Goal: Find specific page/section: Find specific page/section

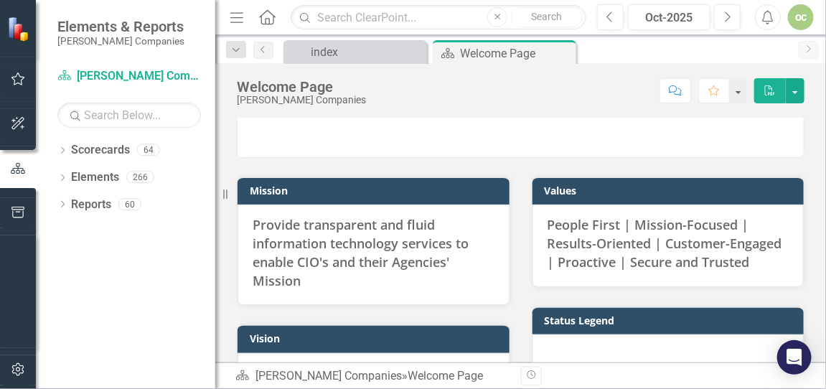
scroll to position [286, 0]
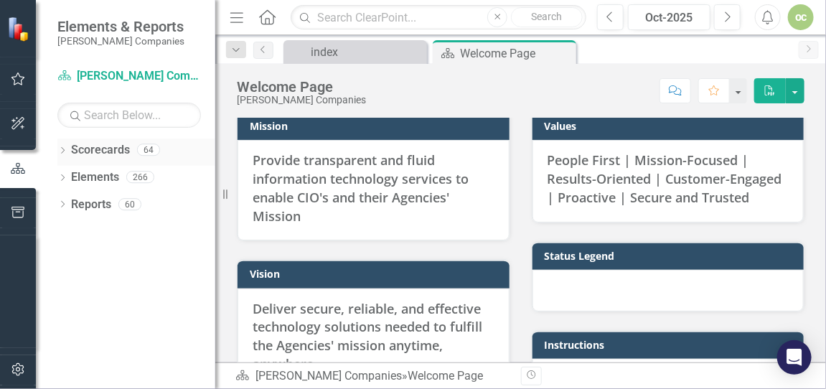
click at [62, 151] on icon "Dropdown" at bounding box center [62, 152] width 10 height 8
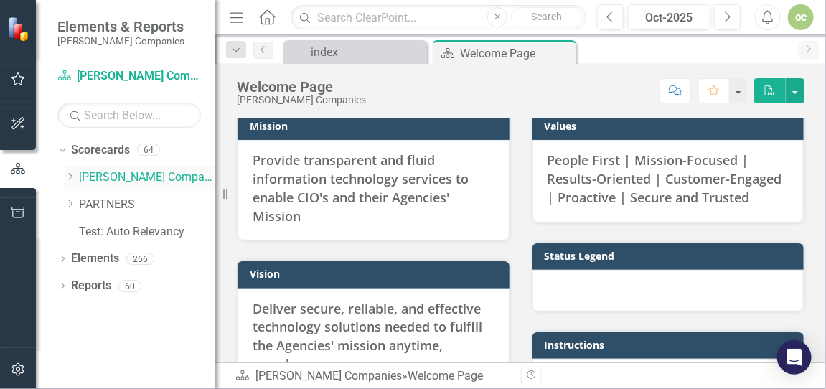
click at [70, 176] on icon "Dropdown" at bounding box center [70, 176] width 11 height 9
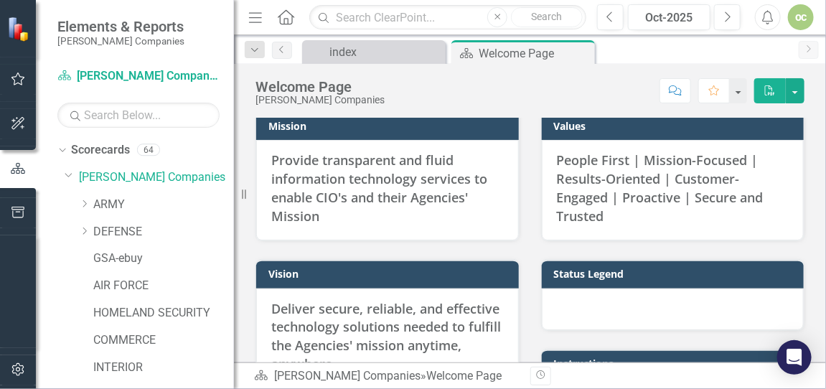
drag, startPoint x: 217, startPoint y: 303, endPoint x: 257, endPoint y: 303, distance: 39.5
click at [245, 303] on div "Resize" at bounding box center [239, 194] width 11 height 389
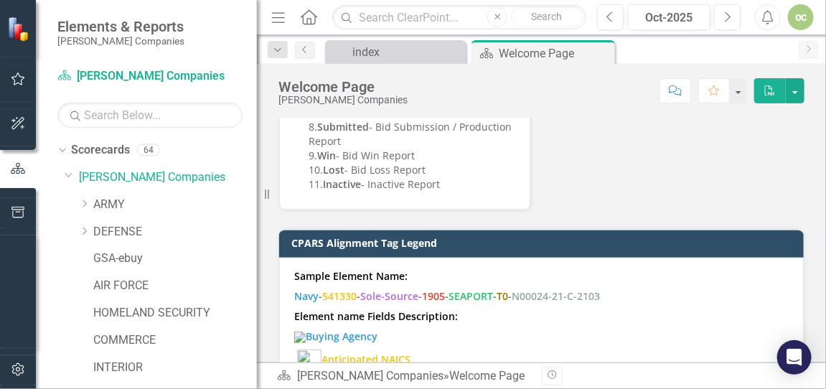
scroll to position [1506, 0]
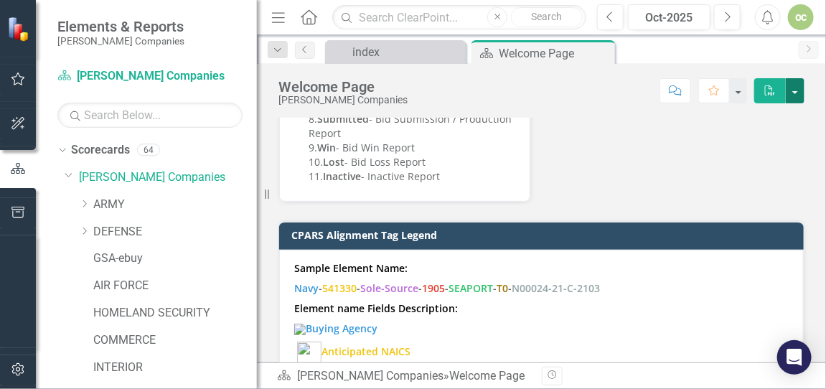
click at [796, 90] on button "button" at bounding box center [794, 90] width 19 height 25
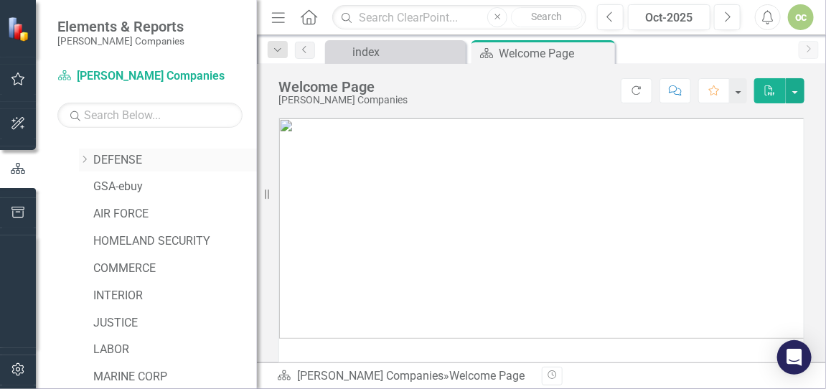
scroll to position [0, 0]
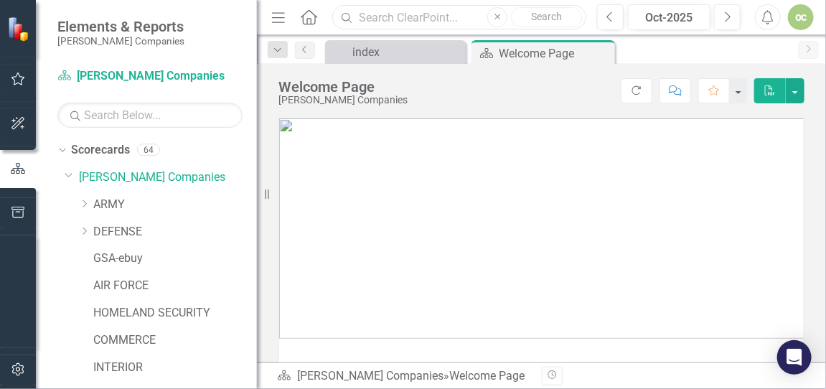
click at [384, 15] on input "text" at bounding box center [459, 17] width 254 height 25
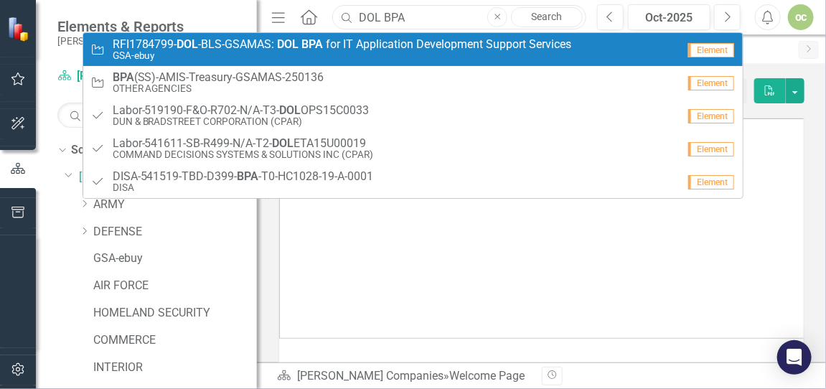
type input "DOL BPA"
click at [369, 50] on small "GSA-ebuy" at bounding box center [342, 55] width 459 height 11
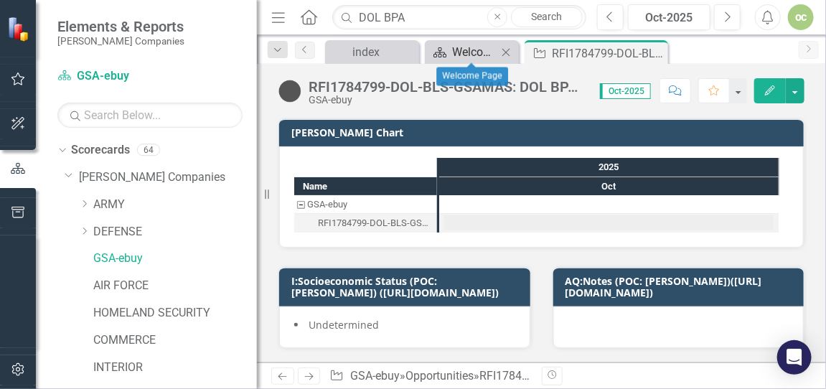
click at [463, 47] on div "Welcome Page" at bounding box center [474, 52] width 45 height 18
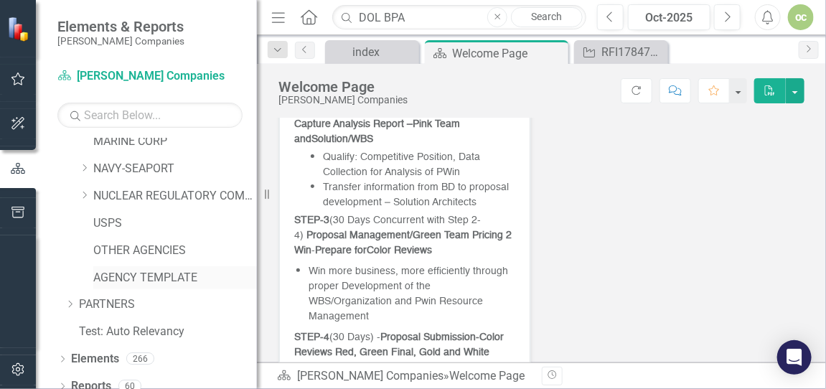
scroll to position [318, 0]
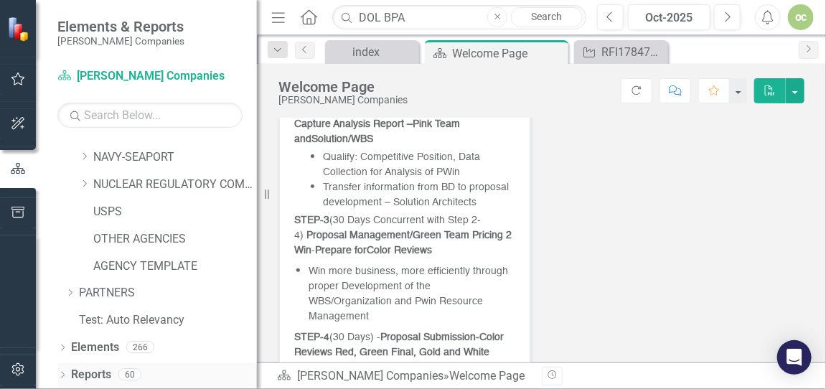
click at [82, 374] on link "Reports" at bounding box center [91, 375] width 40 height 16
click at [64, 372] on icon "Dropdown" at bounding box center [62, 376] width 10 height 8
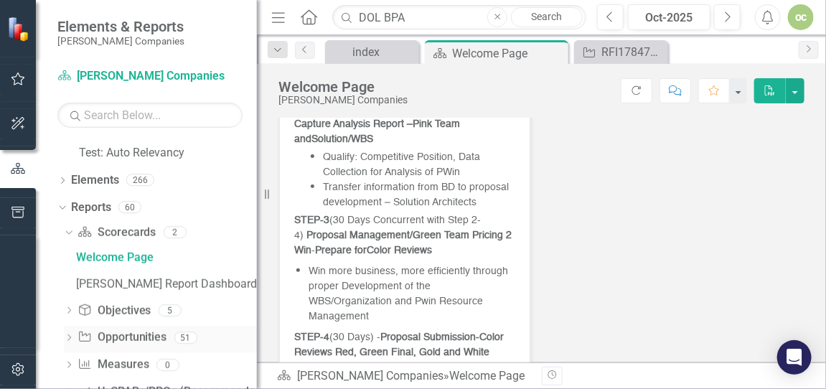
scroll to position [524, 0]
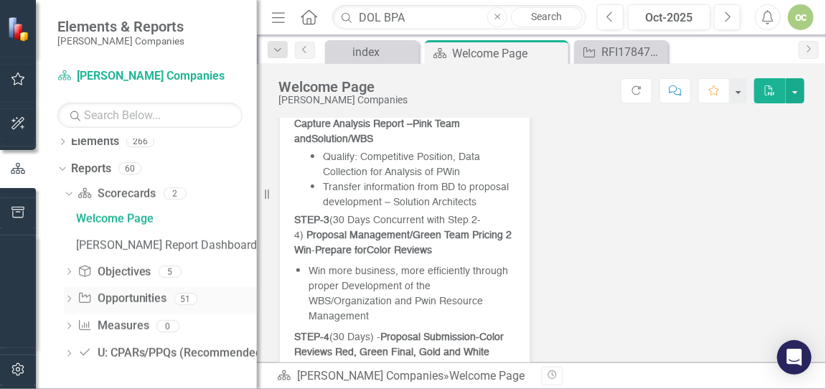
click at [145, 297] on link "Opportunity Opportunities" at bounding box center [121, 299] width 89 height 16
click at [143, 299] on link "Opportunity Opportunities" at bounding box center [121, 299] width 89 height 16
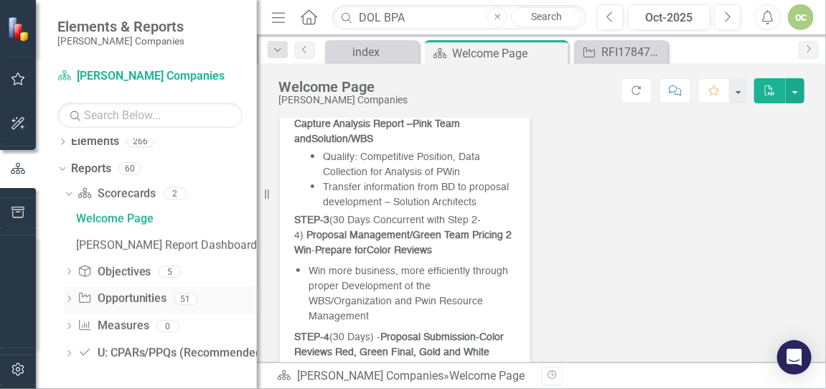
drag, startPoint x: 143, startPoint y: 299, endPoint x: 68, endPoint y: 297, distance: 74.6
click at [68, 297] on icon "Dropdown" at bounding box center [69, 300] width 10 height 8
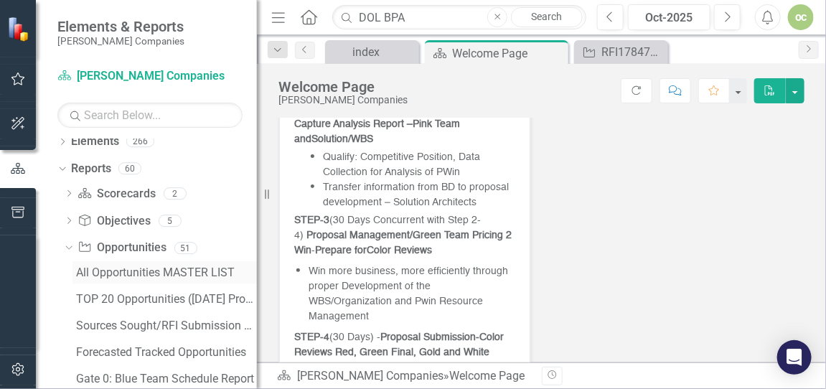
click at [176, 268] on div "All Opportunities MASTER LIST" at bounding box center [166, 272] width 181 height 13
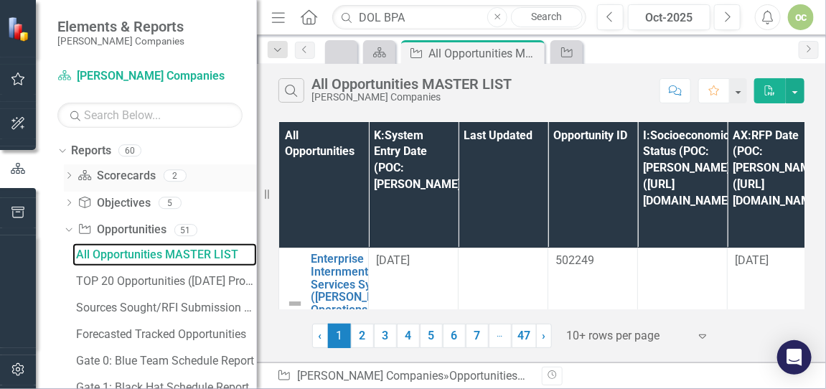
scroll to position [562, 0]
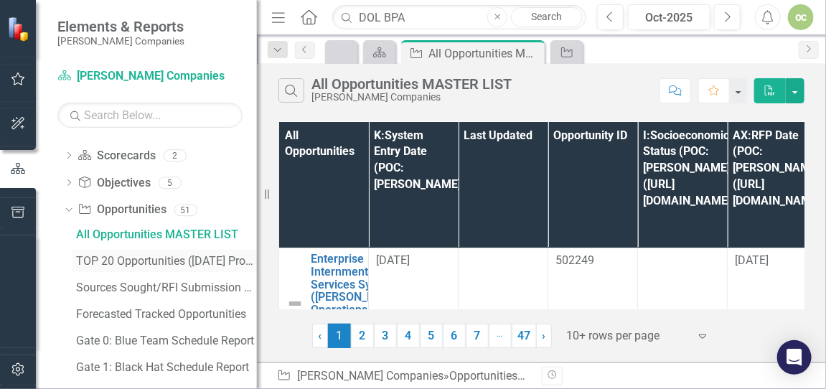
click at [133, 258] on div "TOP 20 Opportunities ([DATE] Process)" at bounding box center [166, 261] width 181 height 13
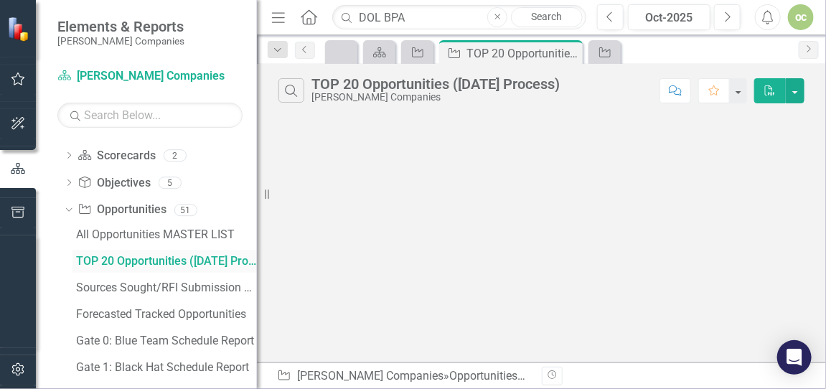
scroll to position [445, 0]
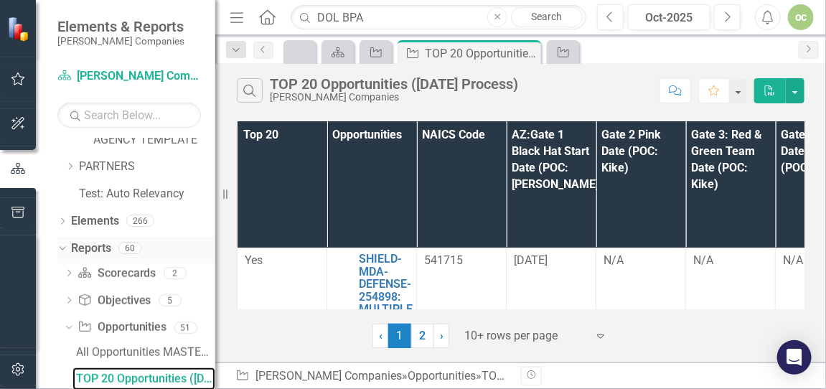
drag, startPoint x: 257, startPoint y: 237, endPoint x: 194, endPoint y: 239, distance: 63.2
click at [194, 239] on div "Elements & Reports [PERSON_NAME] Companies Scorecard [PERSON_NAME] Companies Se…" at bounding box center [107, 194] width 215 height 389
click at [68, 326] on icon "Dropdown" at bounding box center [67, 327] width 8 height 10
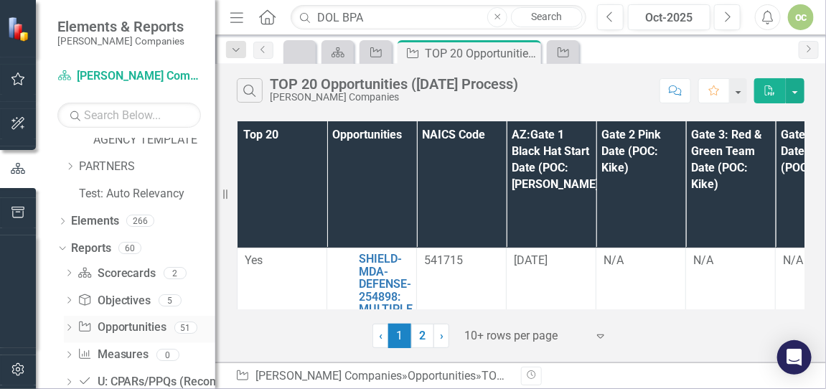
scroll to position [473, 0]
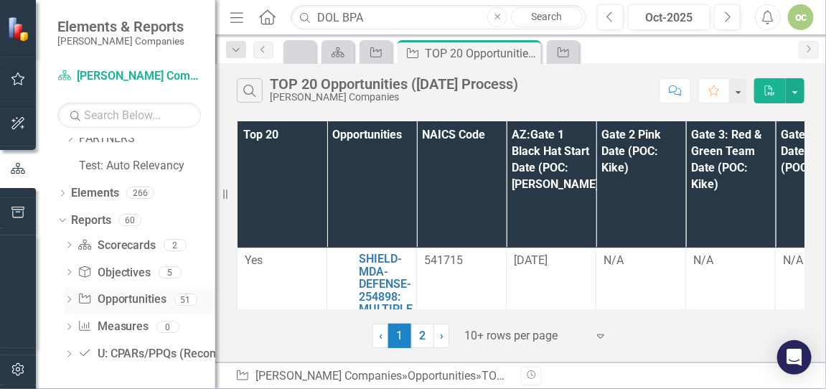
click at [70, 298] on icon "Dropdown" at bounding box center [69, 301] width 10 height 8
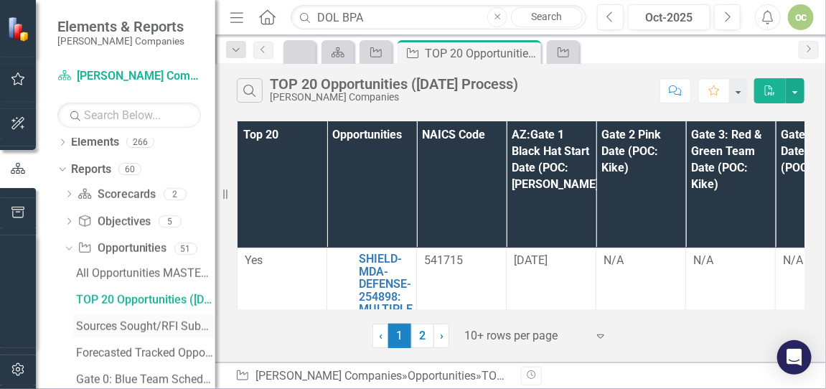
scroll to position [545, 0]
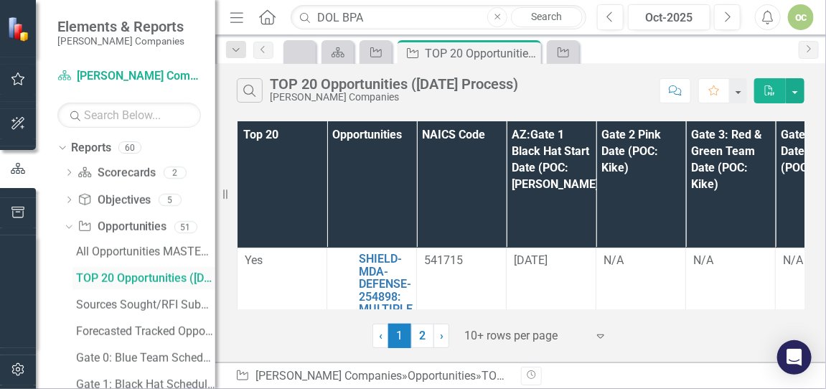
click at [146, 277] on div "TOP 20 Opportunities ([DATE] Process)" at bounding box center [145, 278] width 139 height 13
click at [164, 276] on div "TOP 20 Opportunities ([DATE] Process)" at bounding box center [145, 278] width 139 height 13
click at [186, 227] on div "51" at bounding box center [185, 227] width 23 height 12
click at [151, 225] on link "Opportunity Opportunities" at bounding box center [121, 227] width 89 height 16
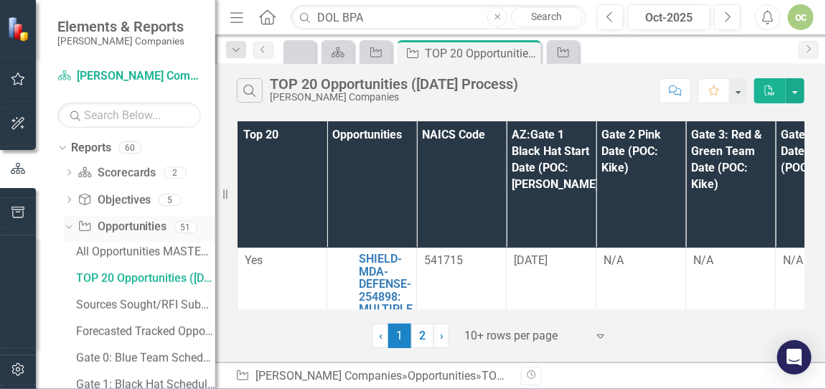
click at [134, 222] on link "Opportunity Opportunities" at bounding box center [121, 227] width 89 height 16
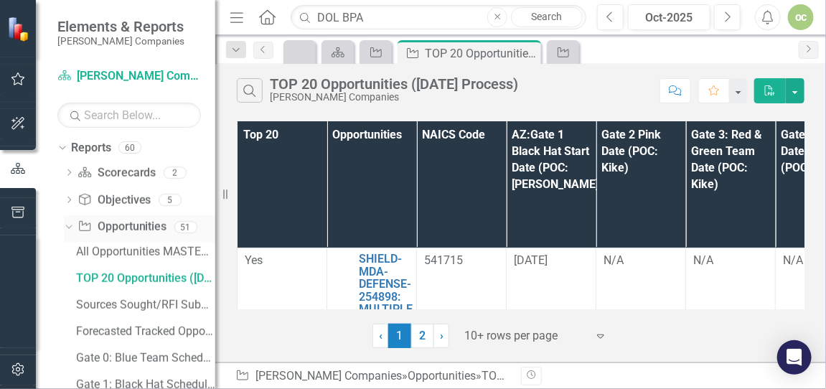
click at [96, 227] on link "Opportunity Opportunities" at bounding box center [121, 227] width 89 height 16
click at [136, 250] on div "All Opportunities MASTER LIST" at bounding box center [145, 251] width 139 height 13
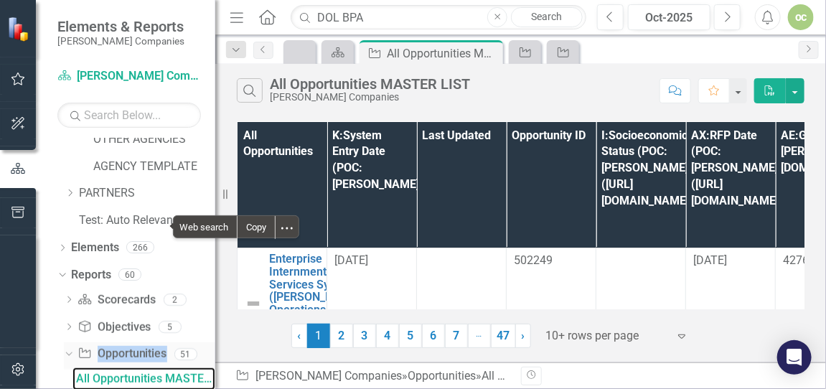
scroll to position [490, 0]
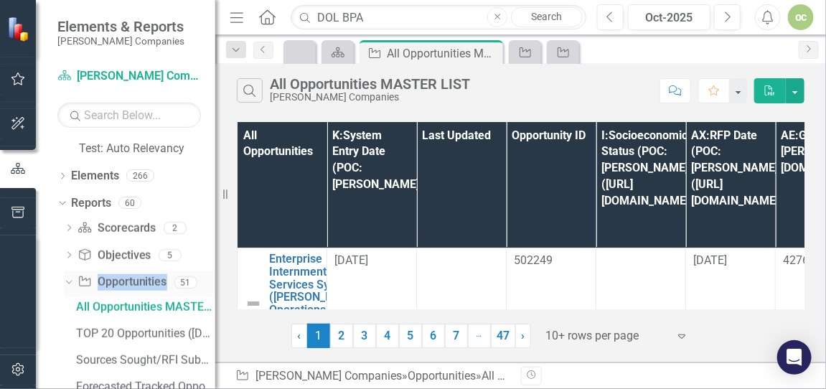
click at [148, 278] on link "Opportunity Opportunities" at bounding box center [121, 282] width 89 height 16
click at [128, 276] on link "Opportunity Opportunities" at bounding box center [121, 282] width 89 height 16
click at [128, 279] on link "Opportunity Opportunities" at bounding box center [121, 282] width 89 height 16
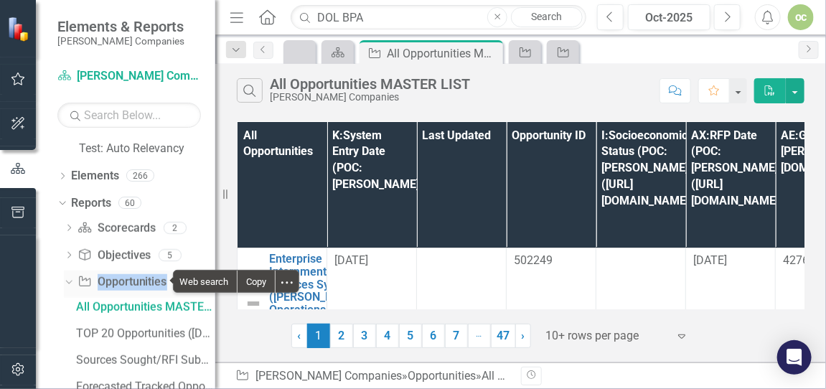
click at [128, 279] on link "Opportunity Opportunities" at bounding box center [121, 282] width 89 height 16
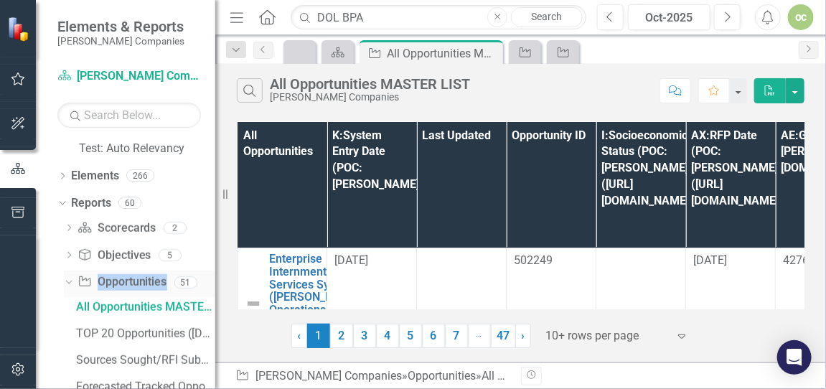
click at [128, 279] on link "Opportunity Opportunities" at bounding box center [121, 282] width 89 height 16
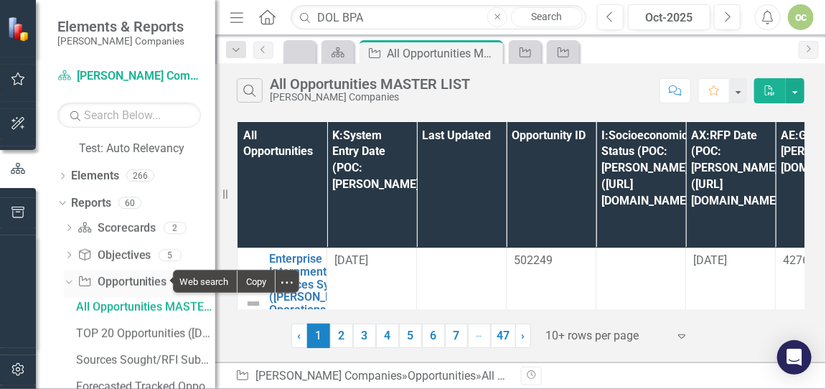
drag, startPoint x: 128, startPoint y: 279, endPoint x: 67, endPoint y: 278, distance: 60.3
click at [67, 278] on icon "Dropdown" at bounding box center [67, 282] width 8 height 10
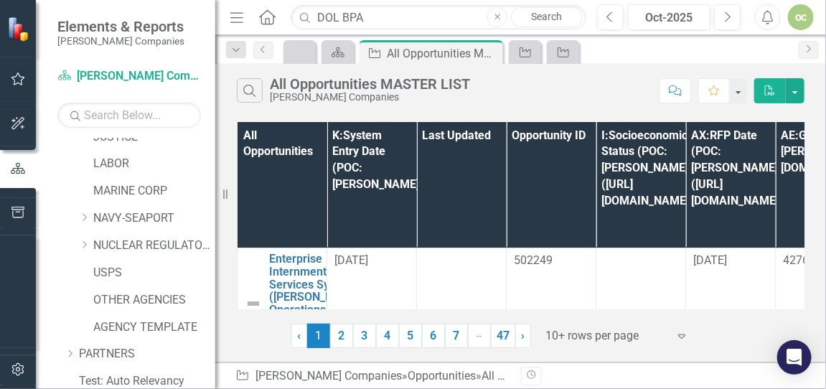
scroll to position [473, 0]
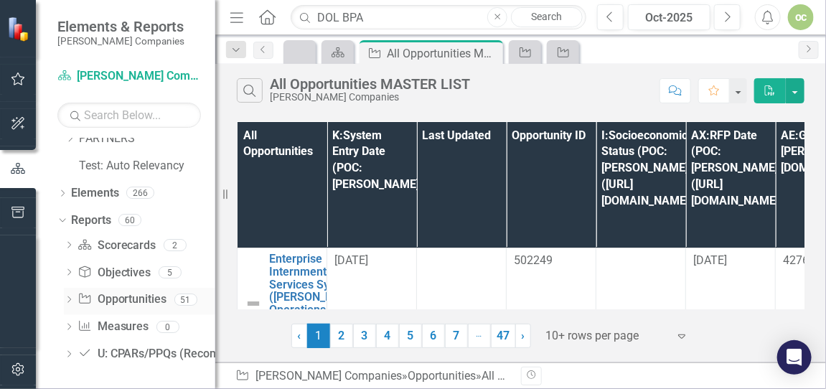
click at [134, 297] on link "Opportunity Opportunities" at bounding box center [121, 299] width 89 height 16
click at [70, 297] on icon "Dropdown" at bounding box center [69, 301] width 10 height 8
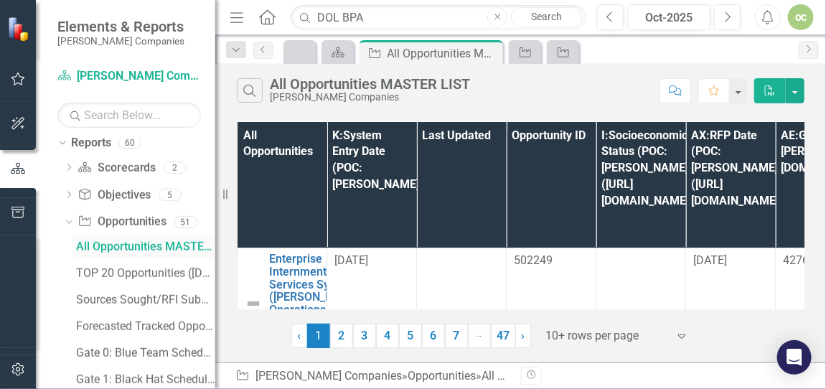
scroll to position [533, 0]
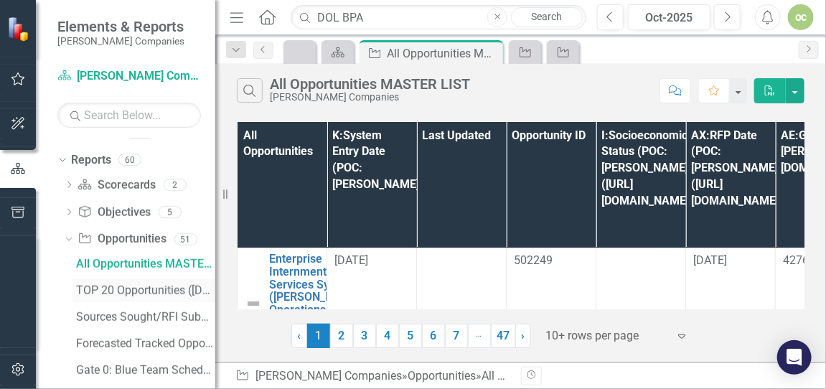
click at [154, 288] on div "TOP 20 Opportunities ([DATE] Process)" at bounding box center [145, 290] width 139 height 13
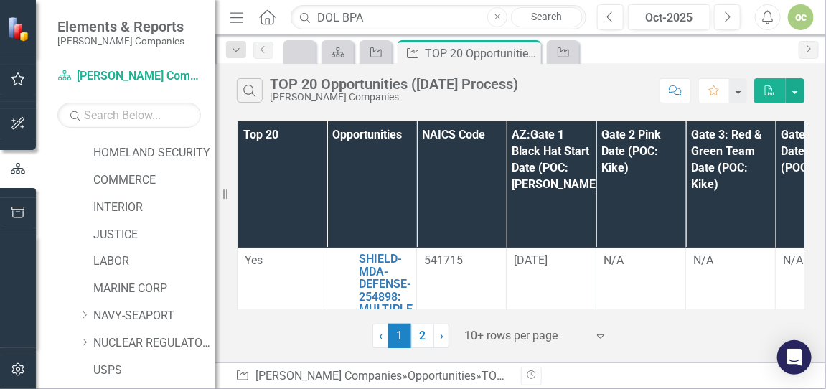
scroll to position [121, 0]
